Goal: Navigation & Orientation: Find specific page/section

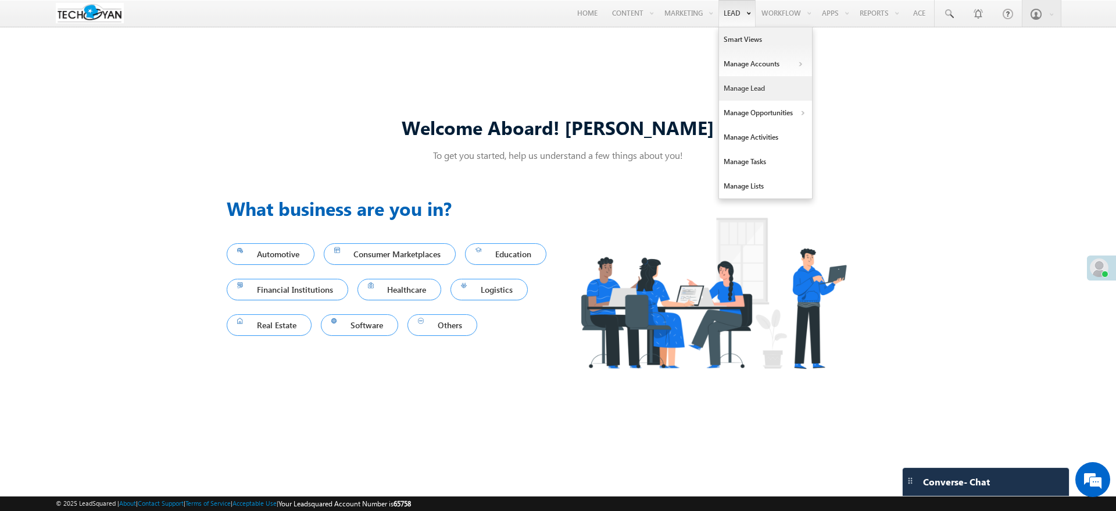
click at [736, 88] on link "Manage Lead" at bounding box center [765, 88] width 93 height 24
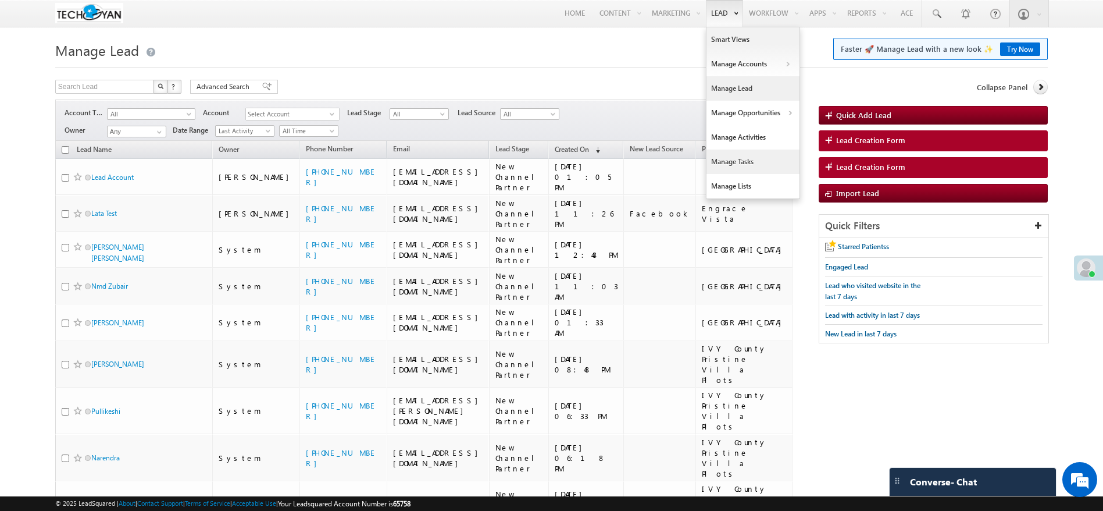
click at [717, 160] on link "Manage Tasks" at bounding box center [753, 161] width 93 height 24
